Goal: Information Seeking & Learning: Learn about a topic

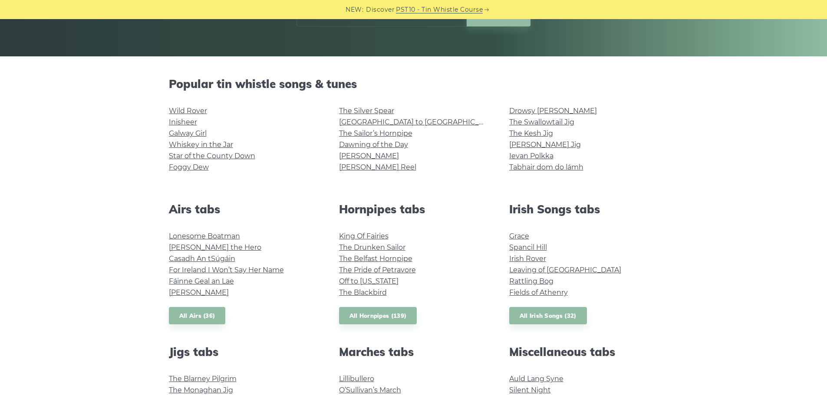
scroll to position [172, 0]
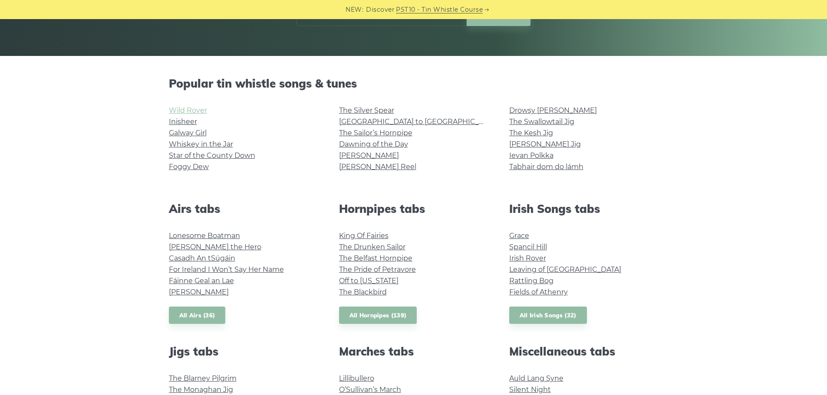
click at [192, 109] on link "Wild Rover" at bounding box center [188, 110] width 38 height 8
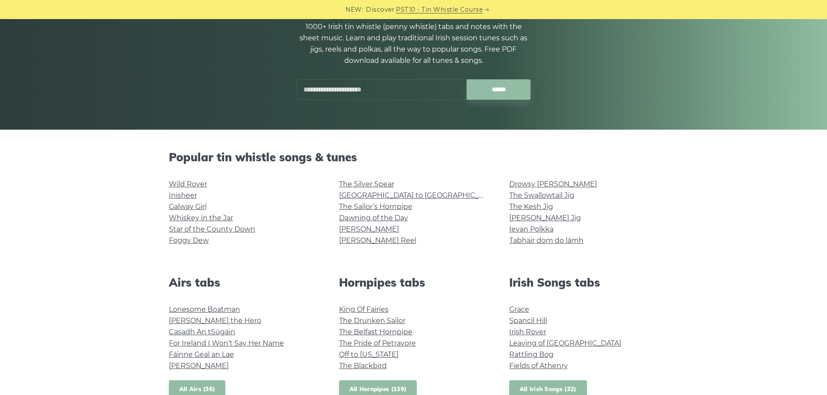
scroll to position [98, 0]
click at [190, 206] on link "Galway Girl" at bounding box center [188, 207] width 38 height 8
click at [200, 221] on link "Whiskey in the Jar" at bounding box center [201, 218] width 64 height 8
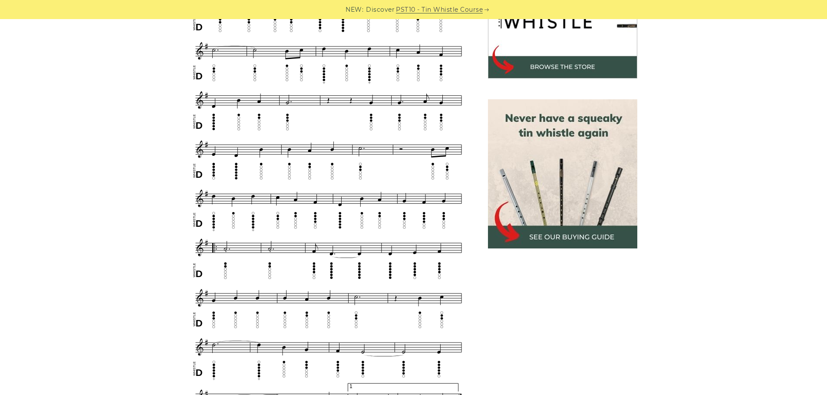
scroll to position [320, 0]
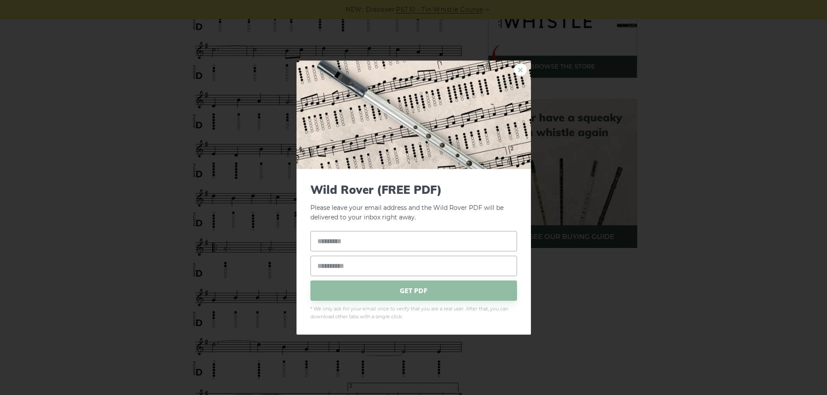
click at [523, 70] on link "×" at bounding box center [520, 69] width 13 height 13
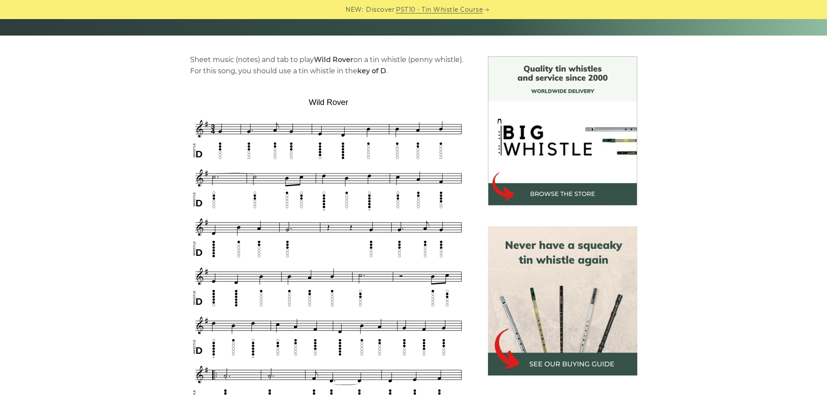
scroll to position [193, 0]
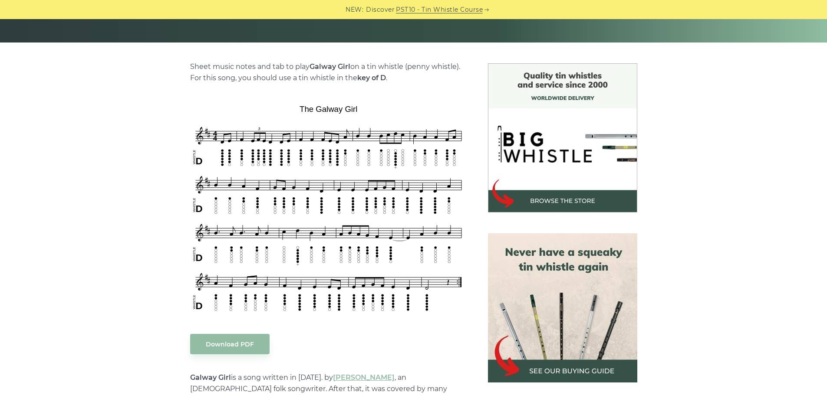
scroll to position [186, 0]
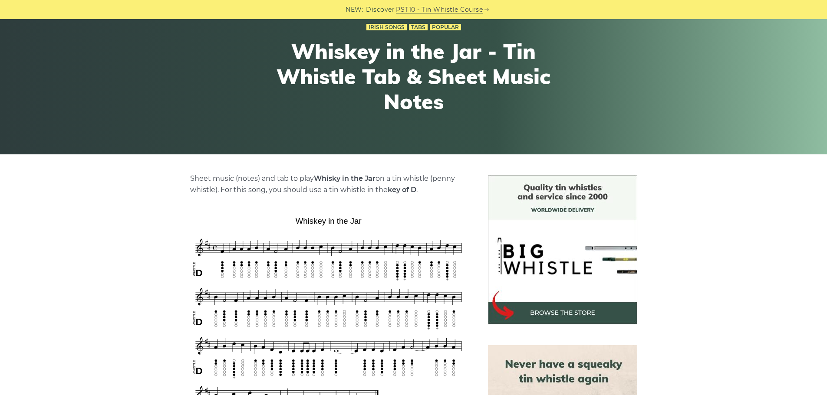
scroll to position [74, 0]
